Goal: Transaction & Acquisition: Subscribe to service/newsletter

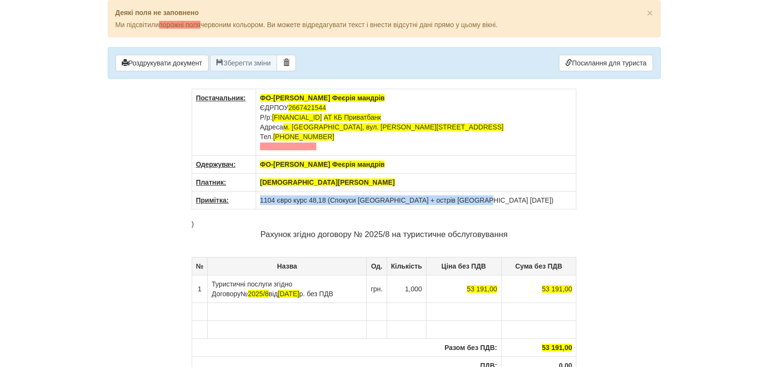
drag, startPoint x: 468, startPoint y: 202, endPoint x: 259, endPoint y: 199, distance: 208.6
click at [259, 199] on td "1104 євро курс 48,18 (Спокуси [GEOGRAPHIC_DATA] + острів [GEOGRAPHIC_DATA] [DAT…" at bounding box center [416, 201] width 321 height 18
copy td "1104 євро курс 48,18 (Спокуси [GEOGRAPHIC_DATA] + острів [GEOGRAPHIC_DATA] [DAT…"
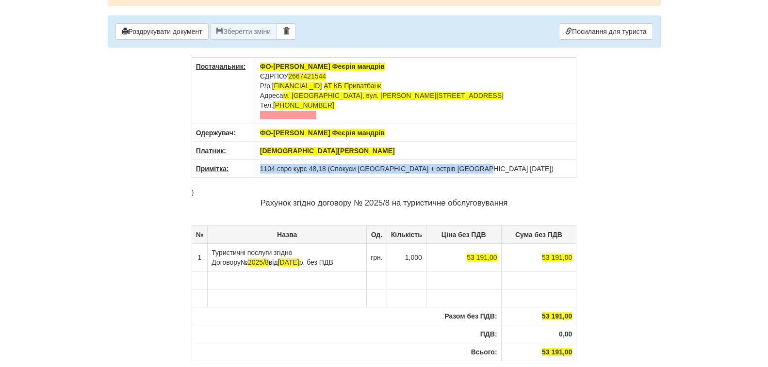
scroll to position [49, 0]
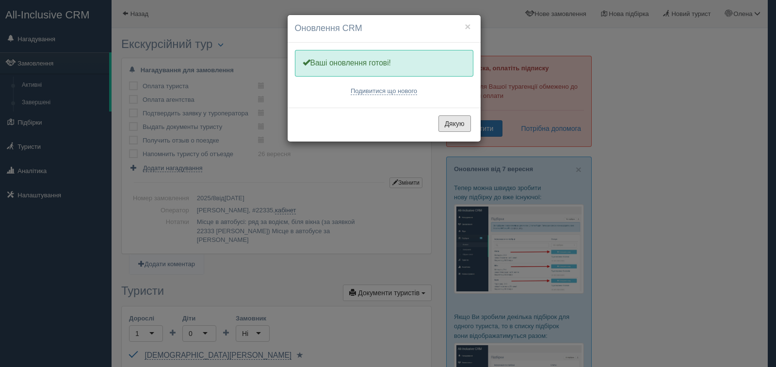
drag, startPoint x: 448, startPoint y: 123, endPoint x: 475, endPoint y: 148, distance: 37.4
click at [450, 123] on button "Дякую" at bounding box center [455, 123] width 33 height 16
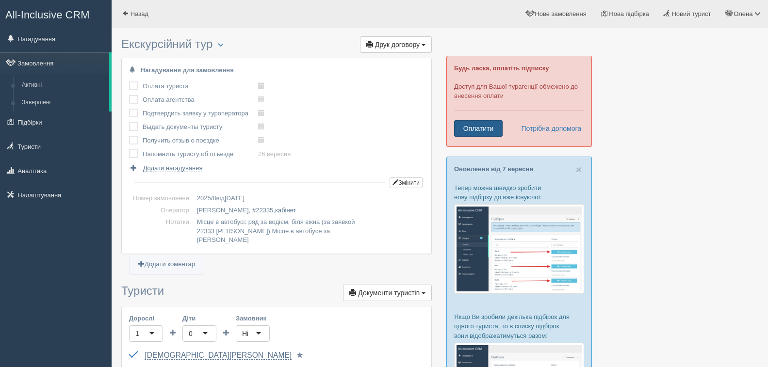
click at [475, 131] on link "Оплатити" at bounding box center [478, 128] width 49 height 16
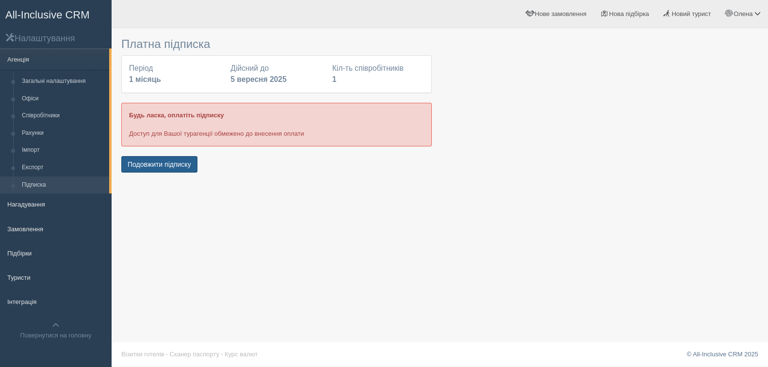
click at [163, 171] on button "Подовжити підписку" at bounding box center [159, 164] width 76 height 16
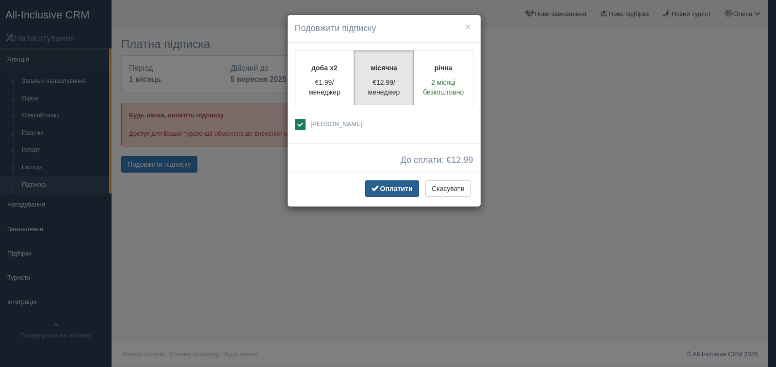
click at [385, 192] on span "Оплатити" at bounding box center [396, 189] width 33 height 8
